Goal: Task Accomplishment & Management: Manage account settings

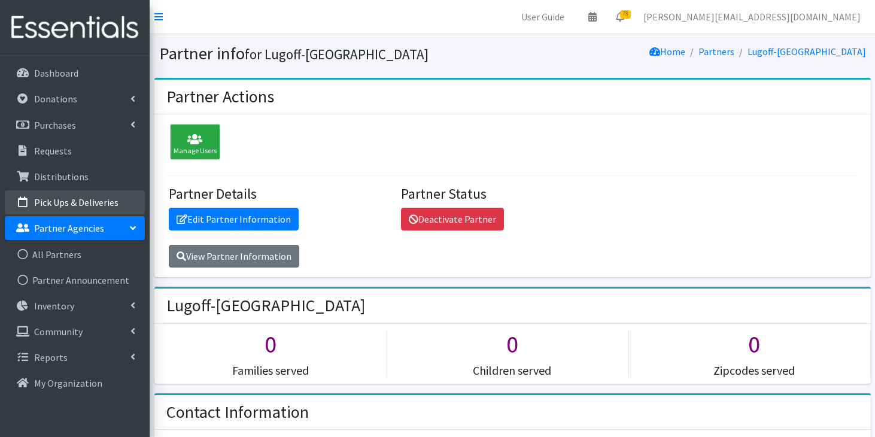
scroll to position [350, 0]
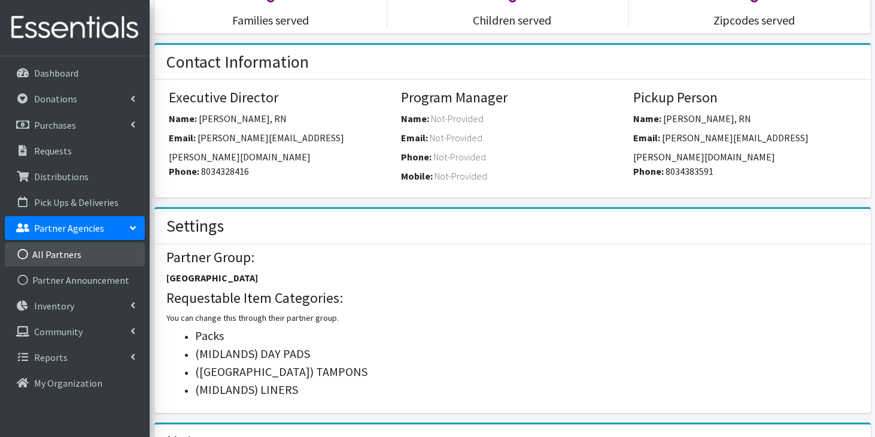
click at [71, 250] on link "All Partners" at bounding box center [75, 254] width 140 height 24
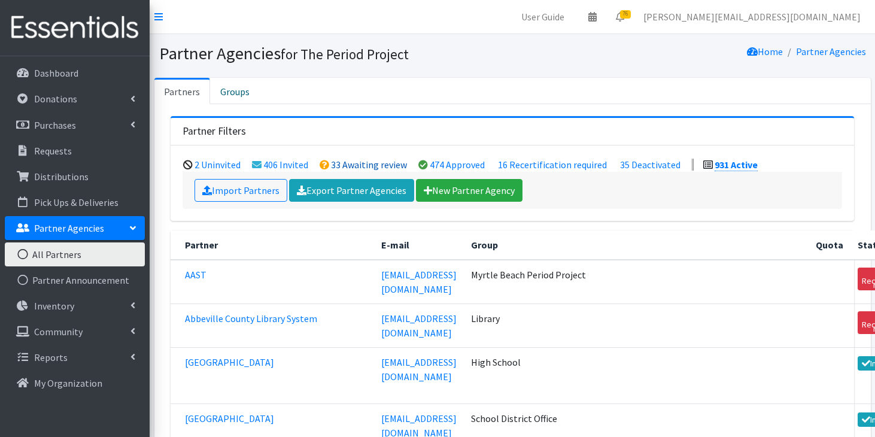
click at [342, 169] on link "33 Awaiting review" at bounding box center [369, 165] width 76 height 12
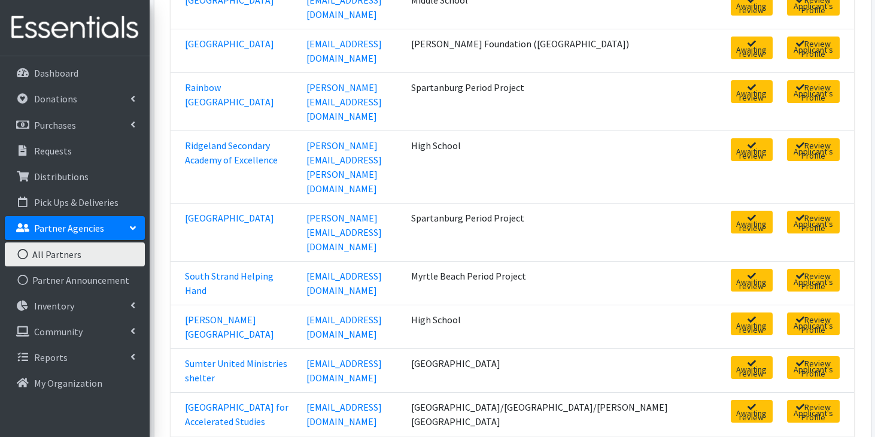
scroll to position [1196, 0]
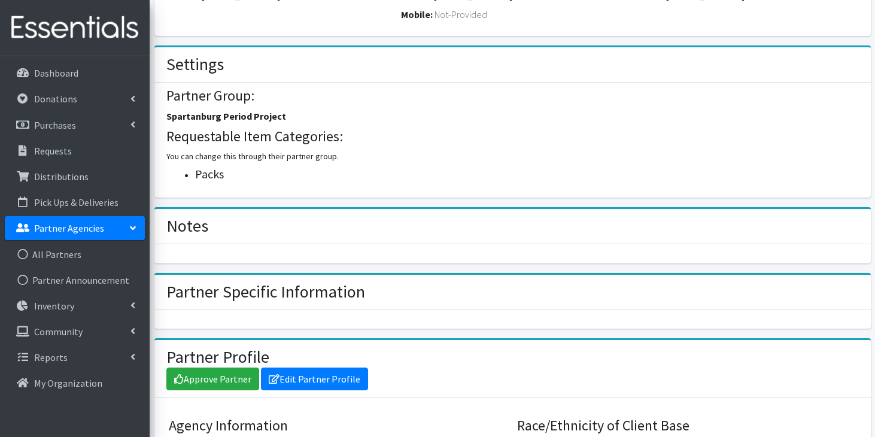
scroll to position [502, 0]
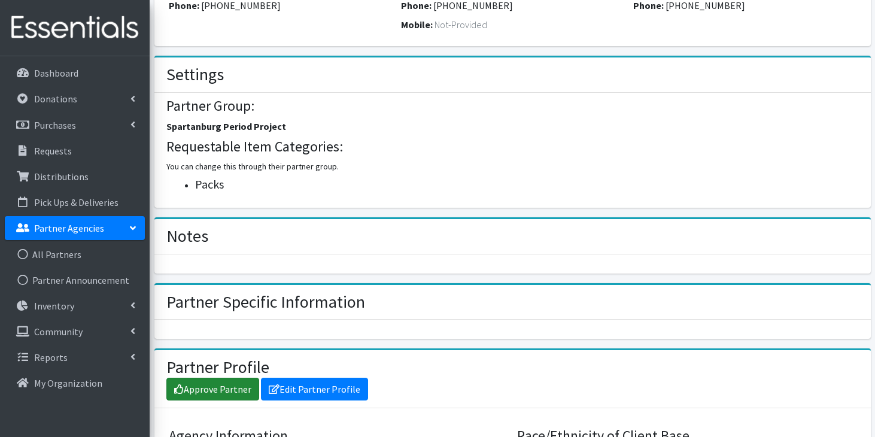
click at [189, 388] on link "Approve Partner" at bounding box center [212, 389] width 93 height 23
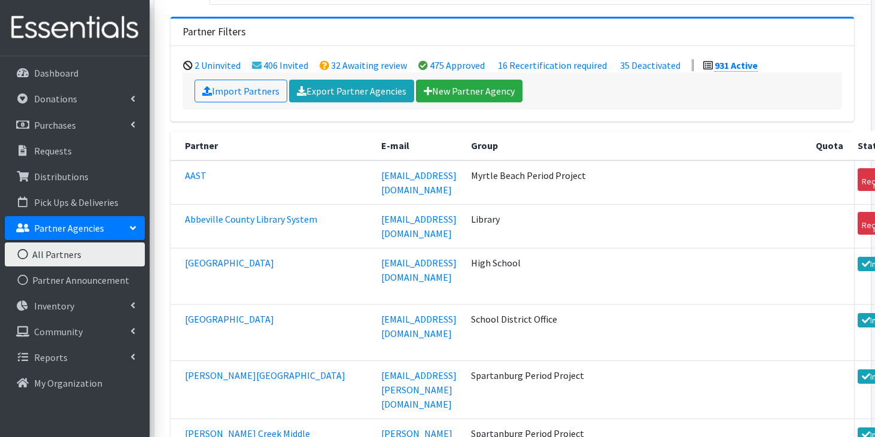
scroll to position [142, 0]
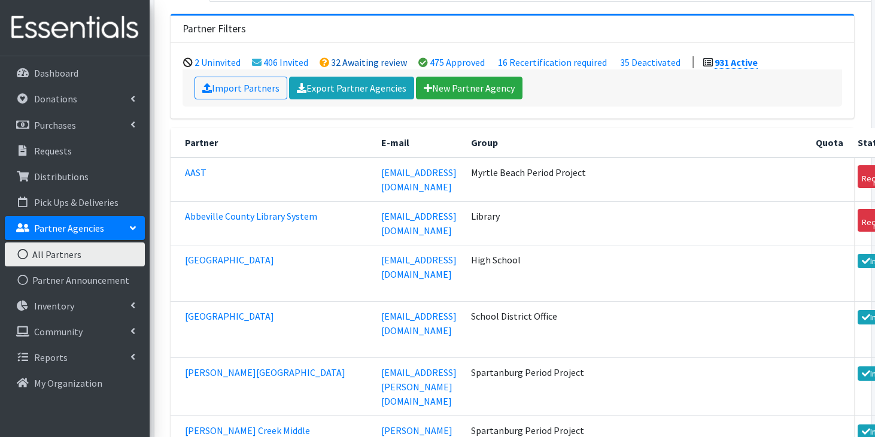
click at [372, 60] on link "32 Awaiting review" at bounding box center [369, 62] width 76 height 12
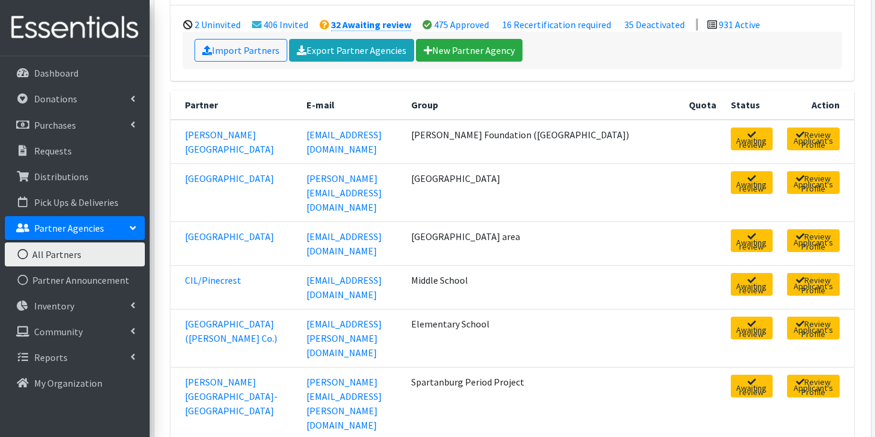
scroll to position [174, 0]
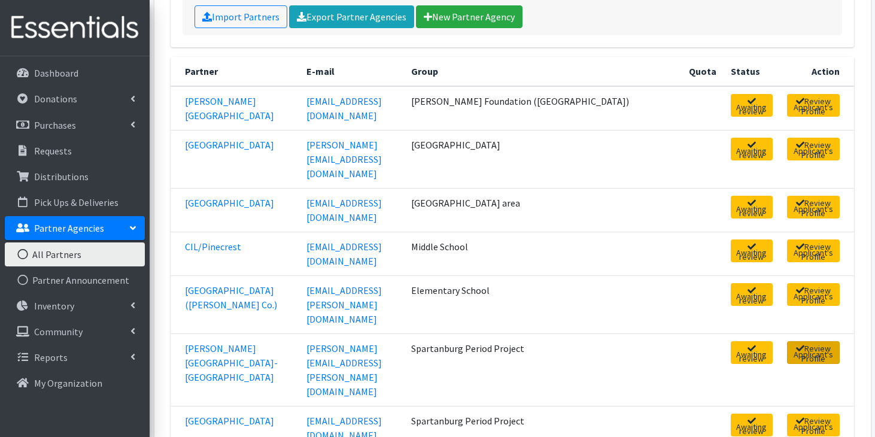
click at [789, 341] on link "Review Applicant's Profile" at bounding box center [813, 352] width 53 height 23
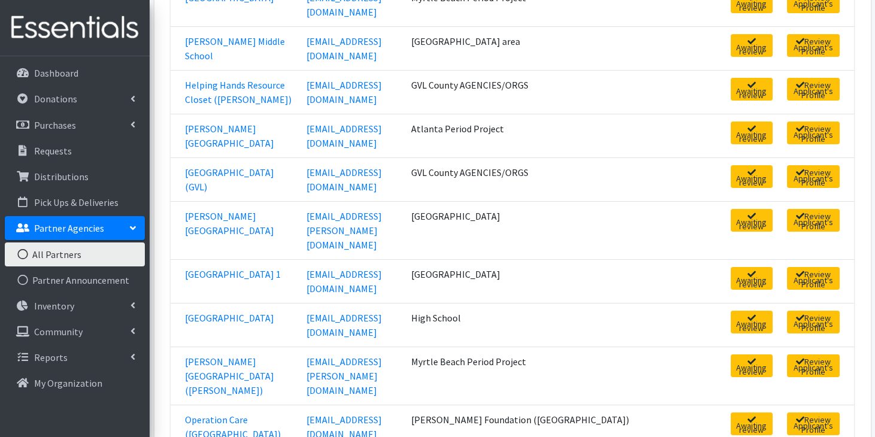
scroll to position [762, 0]
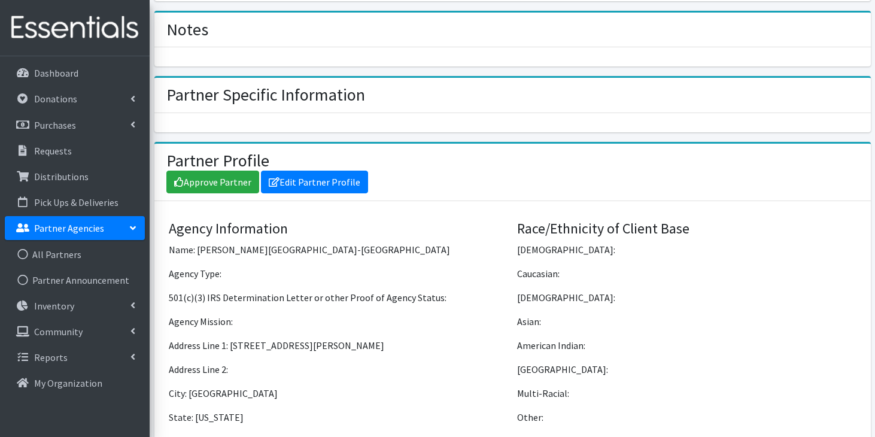
scroll to position [850, 0]
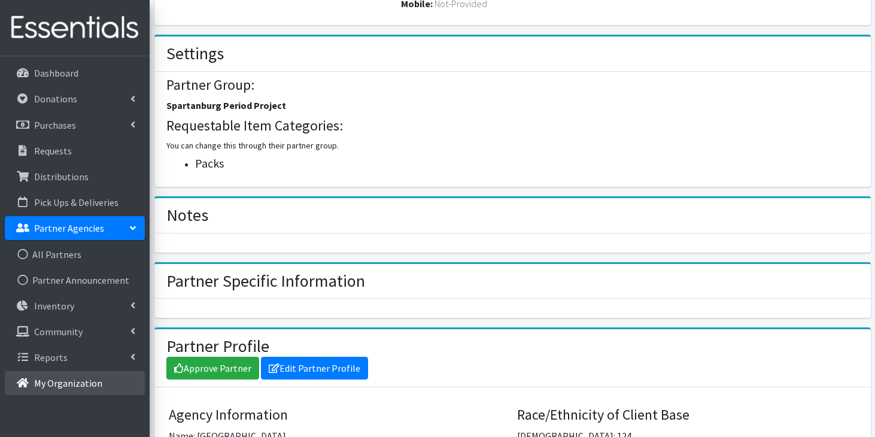
scroll to position [545, 0]
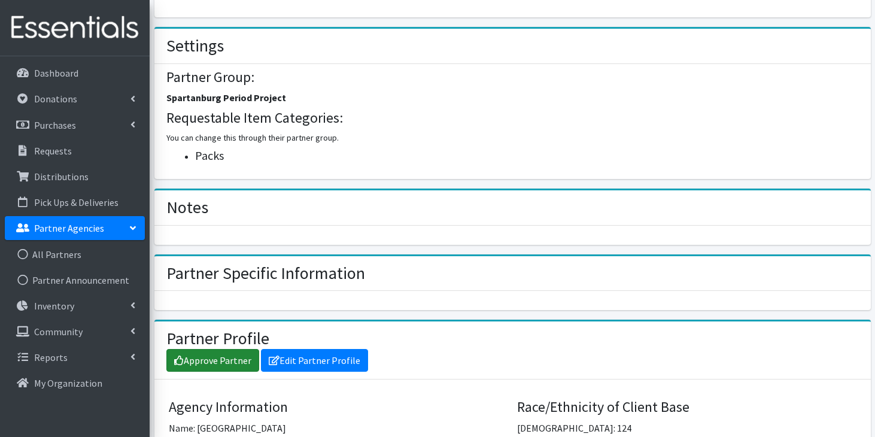
click at [207, 349] on link "Approve Partner" at bounding box center [212, 360] width 93 height 23
